Goal: Communication & Community: Answer question/provide support

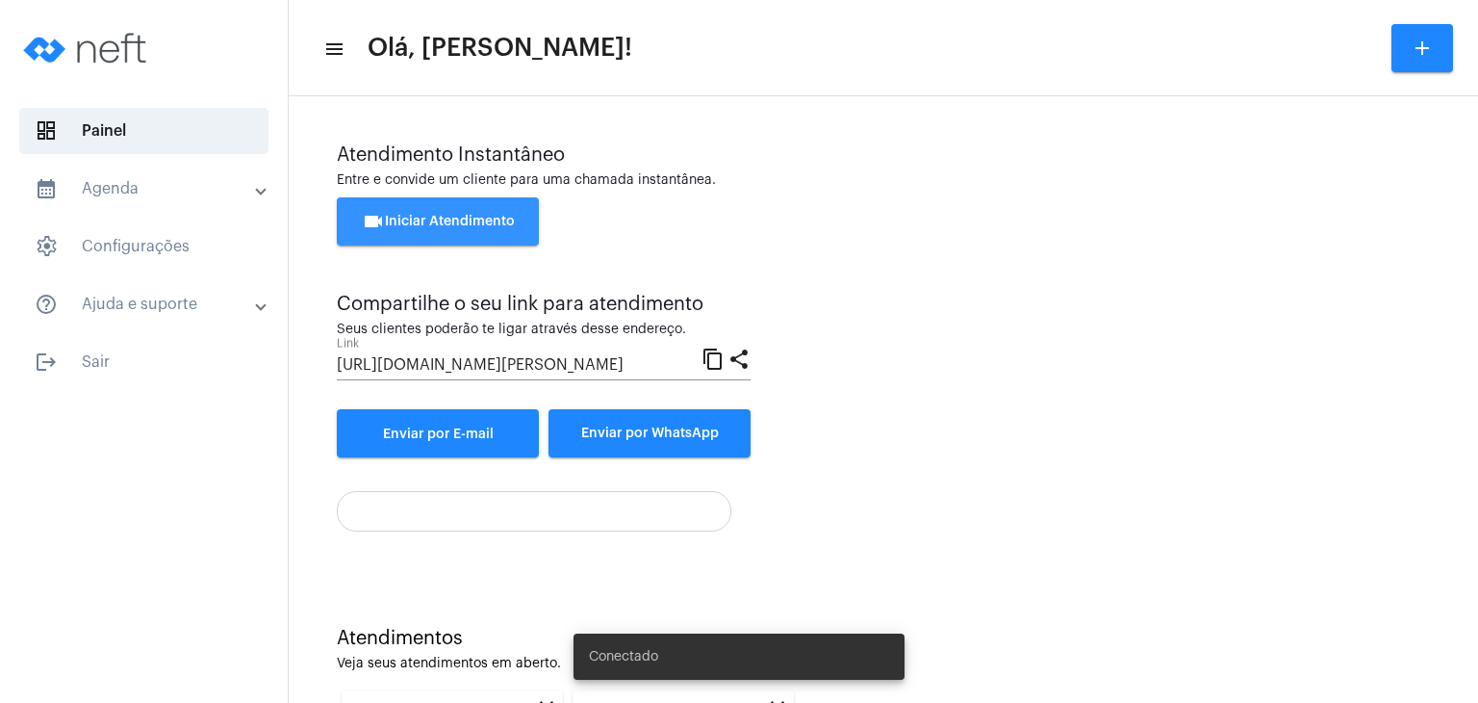
click at [400, 205] on button "videocam Iniciar Atendimento" at bounding box center [438, 221] width 202 height 48
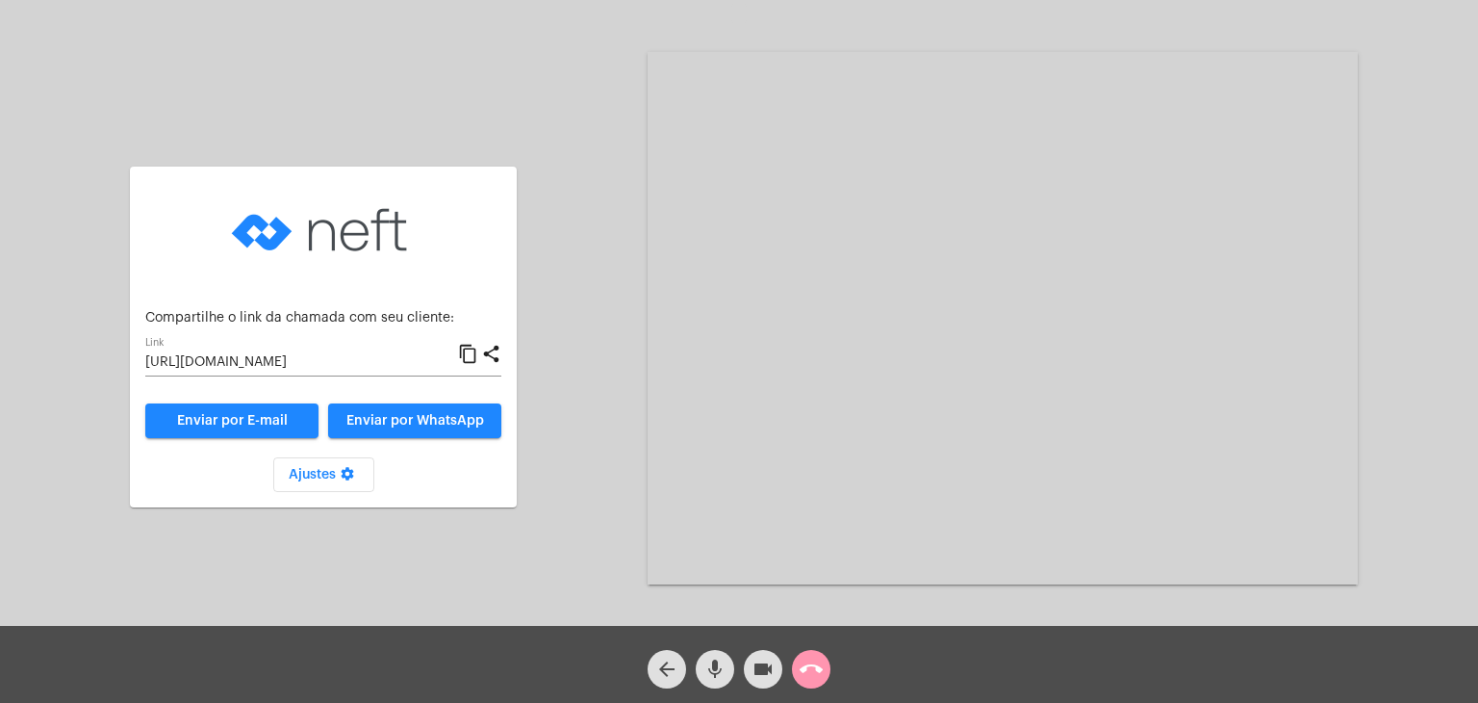
click at [312, 359] on input "[URL][DOMAIN_NAME]" at bounding box center [301, 362] width 313 height 15
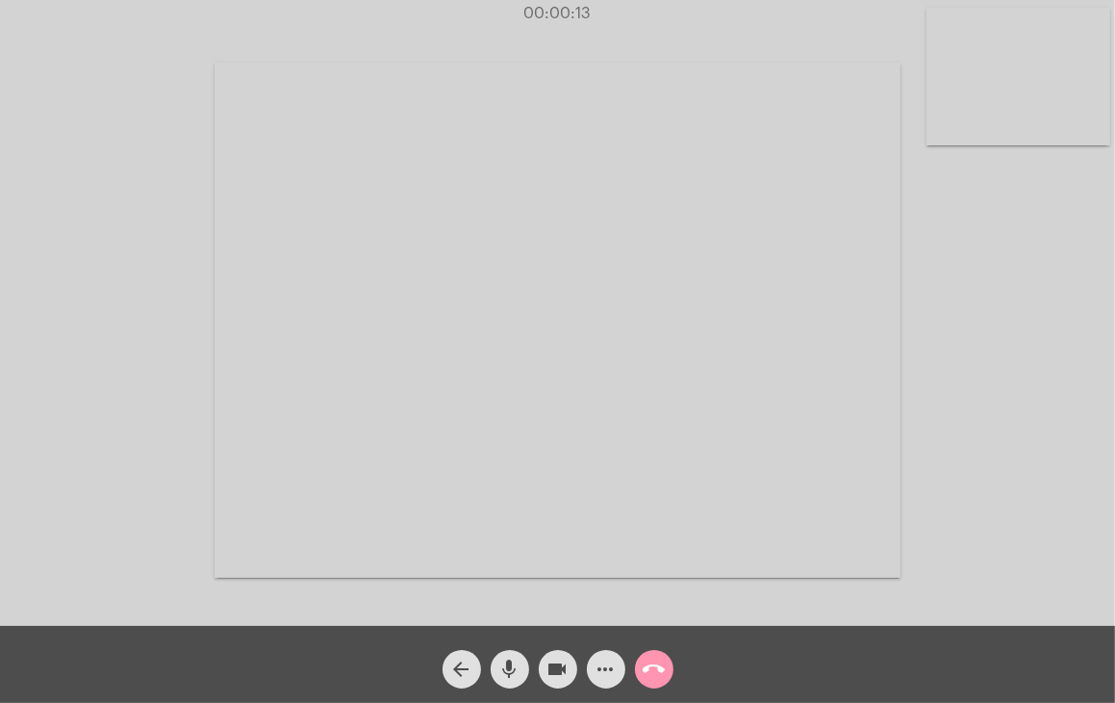
click at [1006, 125] on video at bounding box center [1019, 77] width 184 height 138
click at [731, 253] on video at bounding box center [690, 318] width 686 height 515
click at [638, 680] on div "call_end" at bounding box center [654, 664] width 48 height 48
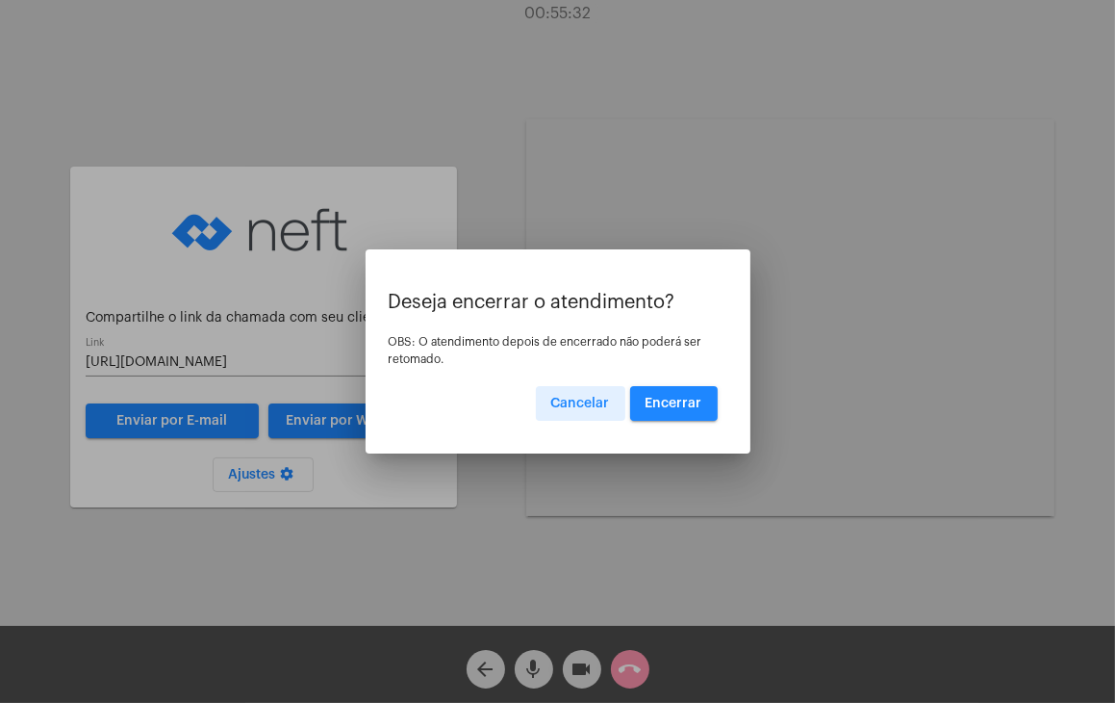
click at [707, 410] on button "Encerrar" at bounding box center [674, 403] width 88 height 35
